Goal: Communication & Community: Answer question/provide support

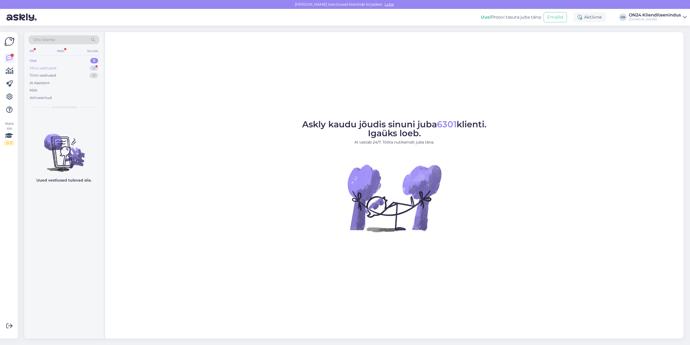
click at [67, 68] on div "Minu vestlused 15" at bounding box center [64, 68] width 71 height 8
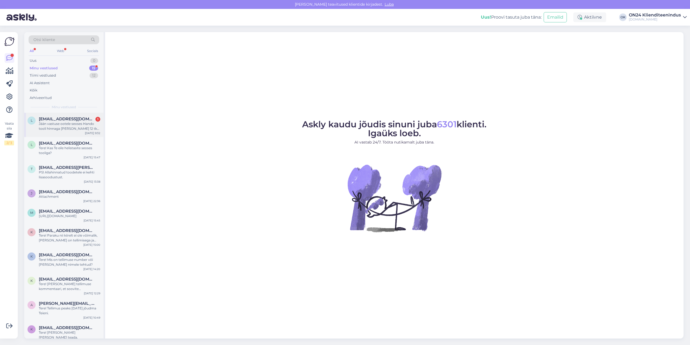
click at [66, 125] on div "Jään vastuse ootele seoses Hando tooli hinnaga [PERSON_NAME] 12 tk korraga." at bounding box center [69, 126] width 61 height 10
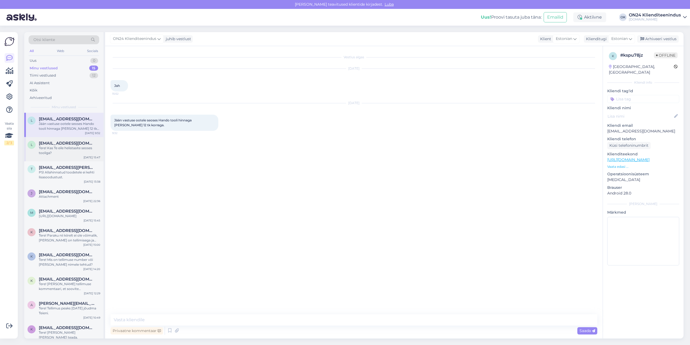
click at [89, 147] on div "Tere! Kas Te eile helistasite seoses tooliga?" at bounding box center [69, 150] width 61 height 10
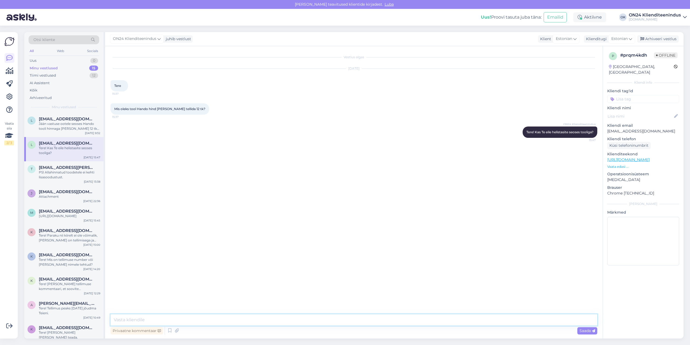
click at [140, 319] on textarea at bounding box center [353, 319] width 487 height 11
paste textarea "Tegemist on [PERSON_NAME] pehme kunstnahaga, ei ole seemisnaha laadne. Saab püh…"
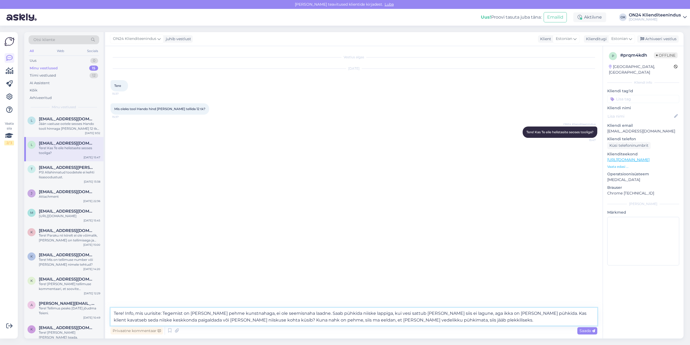
click at [394, 314] on textarea "Tere! Info, mis uurisite: Tegemist on [PERSON_NAME] pehme kunstnahaga, ei ole s…" at bounding box center [353, 316] width 487 height 18
click at [520, 313] on textarea "Tere! Info, mis uurisite: Tegemist on [PERSON_NAME] pehme kunstnahaga, ei ole s…" at bounding box center [353, 316] width 487 height 18
click at [162, 313] on textarea "Tere! Info, mis uurisite: Tegemist on [PERSON_NAME] pehme kunstnahaga, ei ole s…" at bounding box center [353, 316] width 487 height 18
click at [230, 320] on textarea "Tere! Info, mis uurisite, edastan maaletooja vastuse: Tegemist on [PERSON_NAME]…" at bounding box center [353, 316] width 487 height 18
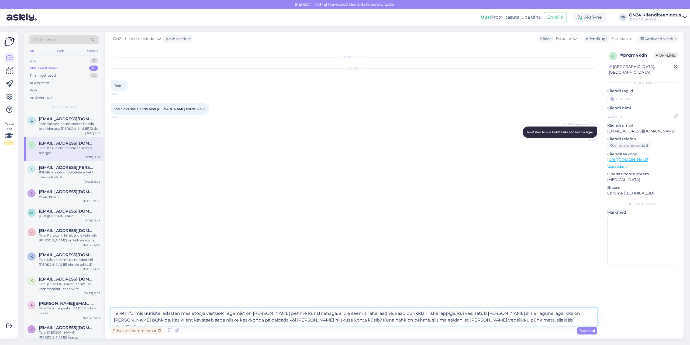
click at [230, 320] on textarea "Tere! Info, mis uurisite, edastan maaletooja vastuse: Tegemist on [PERSON_NAME]…" at bounding box center [353, 316] width 487 height 18
click at [266, 318] on textarea "Tere! Info, mis uurisite, edastan maaletooja vastuse: Tegemist on [PERSON_NAME]…" at bounding box center [353, 316] width 487 height 18
click at [463, 320] on textarea "Tere! Info, mis uurisite, edastan maaletooja vastuse: Tegemist on [PERSON_NAME]…" at bounding box center [353, 316] width 487 height 18
type textarea "Tere! Info, mis uurisite, edastan maaletooja vastuse: Tegemist on [PERSON_NAME]…"
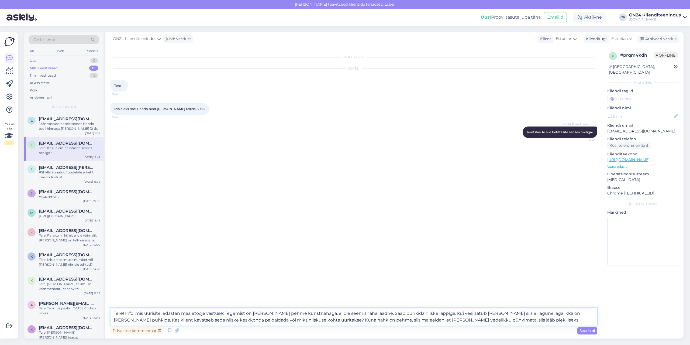
click at [482, 322] on textarea "Tere! Info, mis uurisite, edastan maaletooja vastuse: Tegemist on [PERSON_NAME]…" at bounding box center [353, 316] width 487 height 18
drag, startPoint x: 481, startPoint y: 321, endPoint x: 89, endPoint y: 308, distance: 392.7
click at [89, 308] on div "Otsi kliente All Web Socials Uus 0 Minu vestlused 15 Tiimi vestlused 12 AI Assi…" at bounding box center [353, 185] width 659 height 306
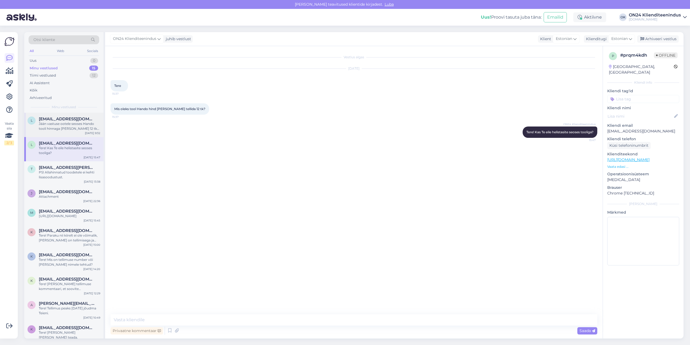
click at [59, 119] on span "[EMAIL_ADDRESS][DOMAIN_NAME]" at bounding box center [67, 118] width 56 height 5
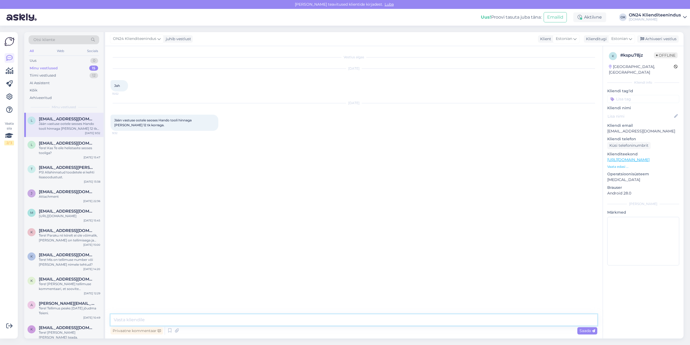
click at [167, 320] on textarea at bounding box center [353, 319] width 487 height 11
paste textarea "Tere! Info, mis uurisite, edastan maaletooja vastuse: Tegemist on [PERSON_NAME]…"
type textarea "Tere! Info, mis uurisite, edastan maaletooja vastuse: Tegemist on [PERSON_NAME]…"
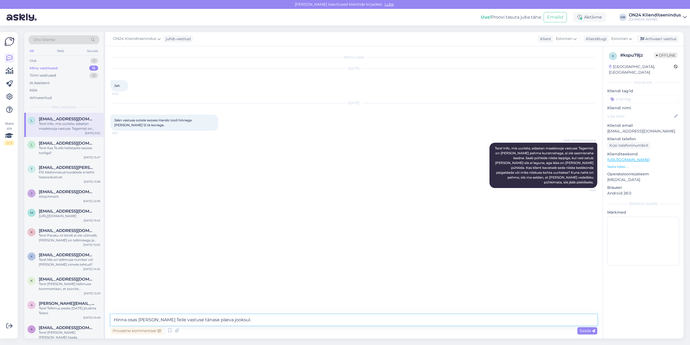
type textarea "Hinna osas [PERSON_NAME] Teile vastuse tänase päeva jooksul."
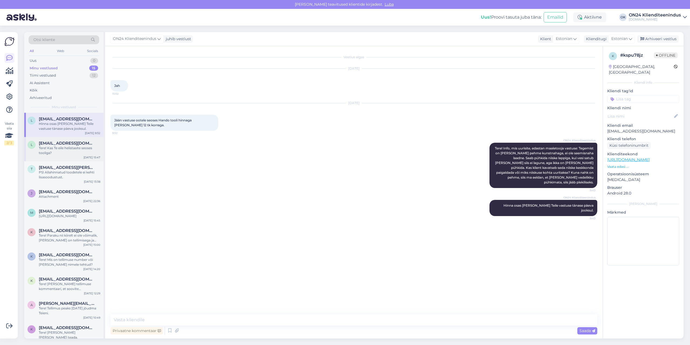
click at [52, 139] on div "l [EMAIL_ADDRESS][DOMAIN_NAME] Tere! Kas Te eile helistasite seoses tooliga? [D…" at bounding box center [63, 149] width 79 height 24
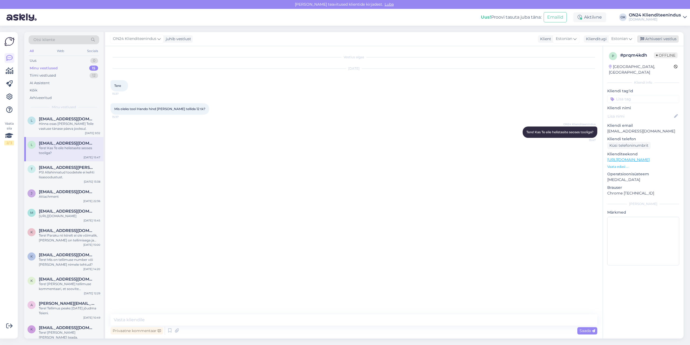
click at [665, 39] on div "Arhiveeri vestlus" at bounding box center [657, 38] width 41 height 7
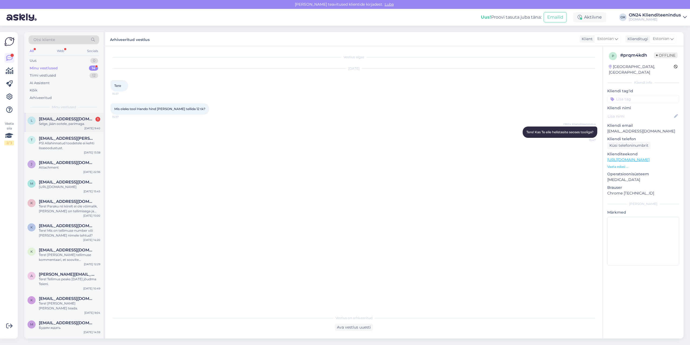
click at [46, 119] on span "[EMAIL_ADDRESS][DOMAIN_NAME]" at bounding box center [67, 118] width 56 height 5
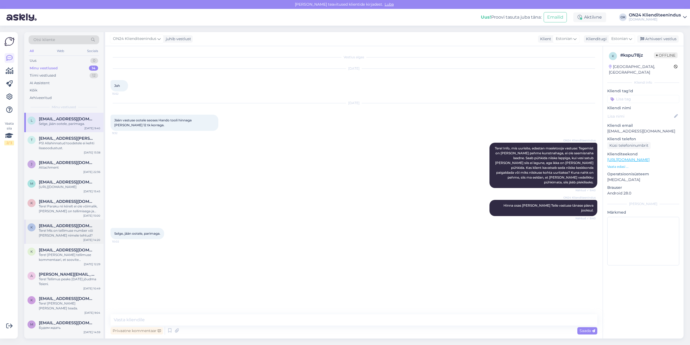
scroll to position [80, 0]
